Goal: Information Seeking & Learning: Learn about a topic

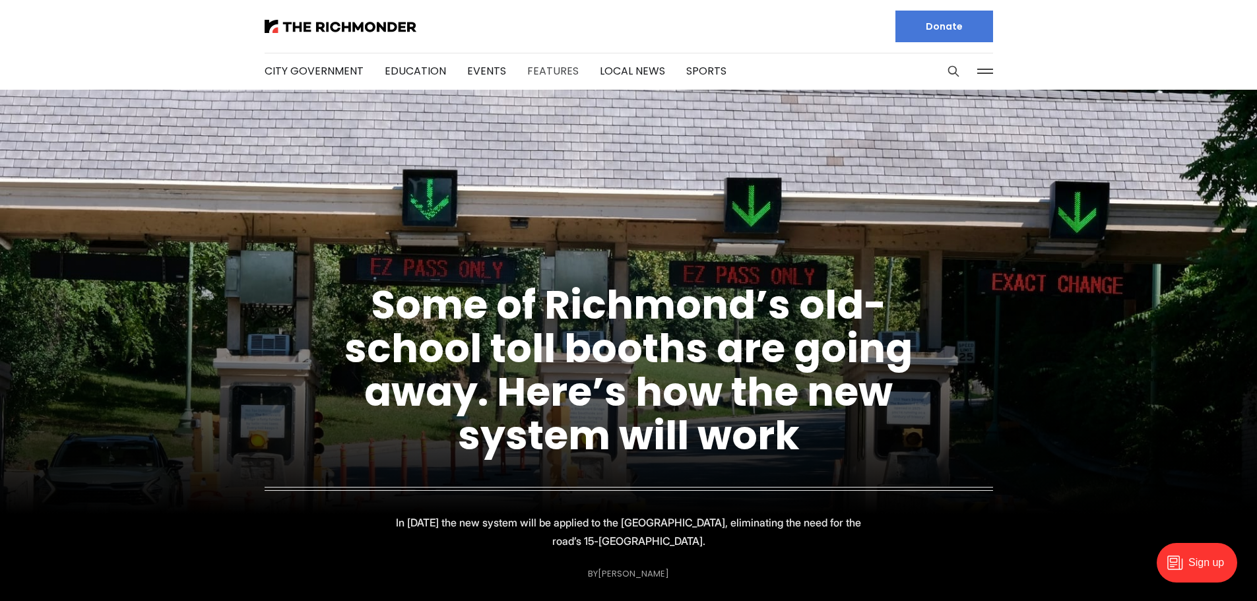
click at [532, 67] on link "Features" at bounding box center [552, 70] width 51 height 15
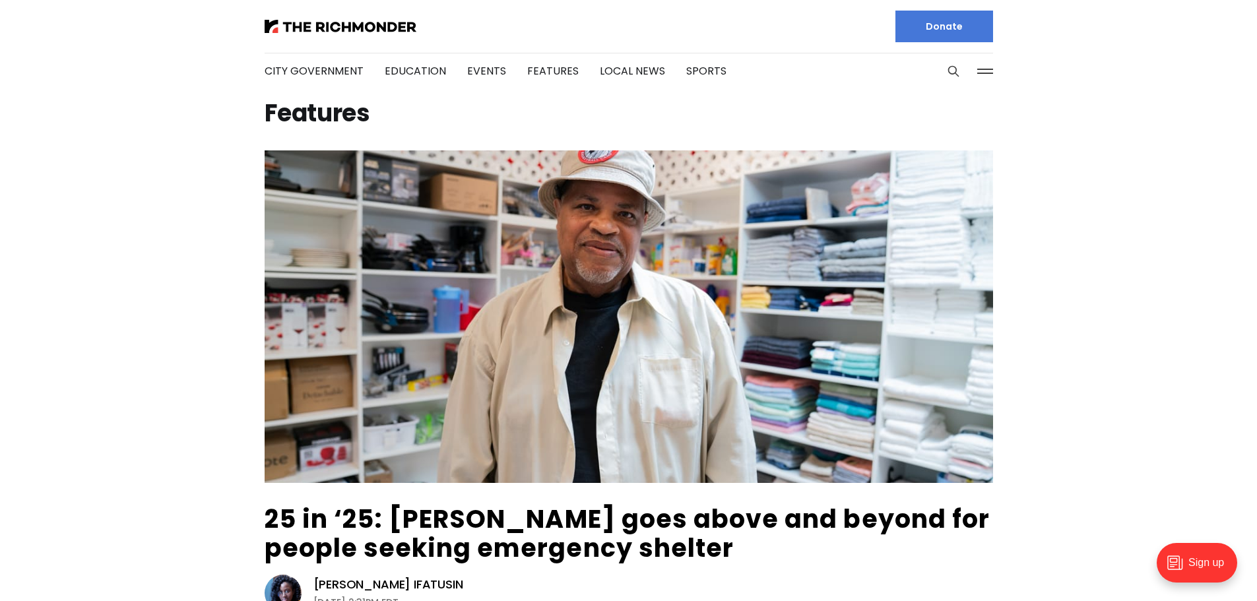
click at [455, 74] on ul "City Government Education Events Features Local News Sports" at bounding box center [496, 71] width 462 height 71
click at [394, 73] on link "Education" at bounding box center [415, 70] width 61 height 15
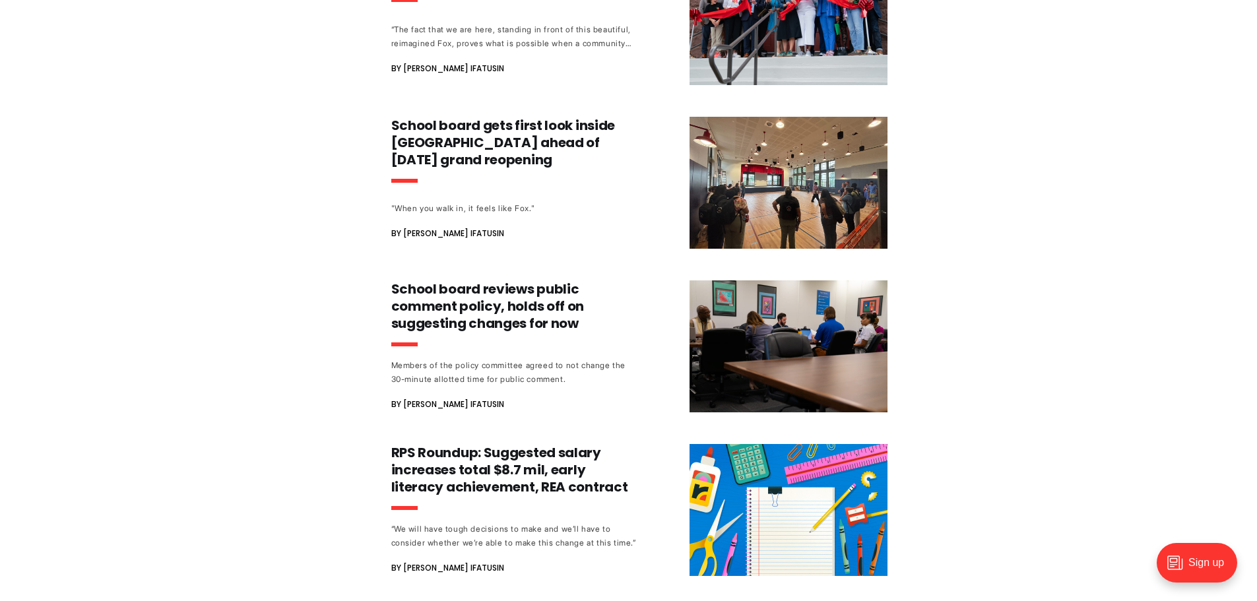
scroll to position [989, 0]
